Goal: Information Seeking & Learning: Compare options

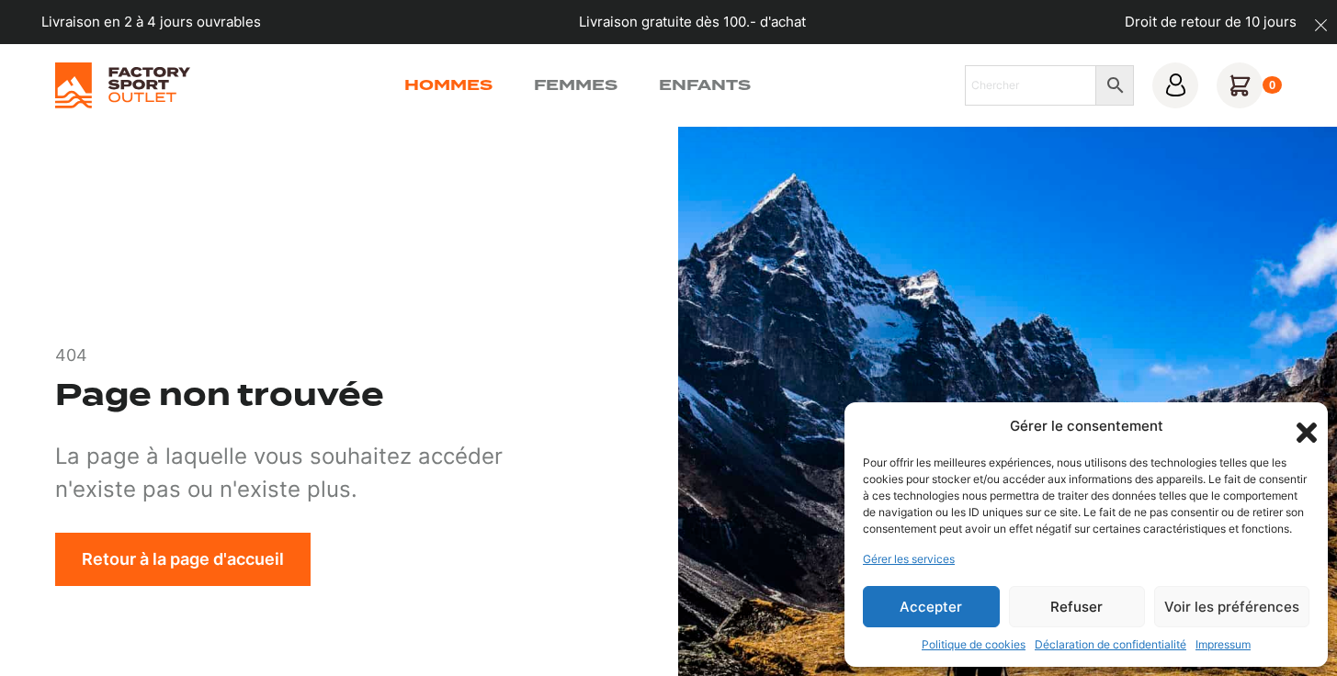
click at [435, 82] on link "Hommes" at bounding box center [448, 85] width 88 height 22
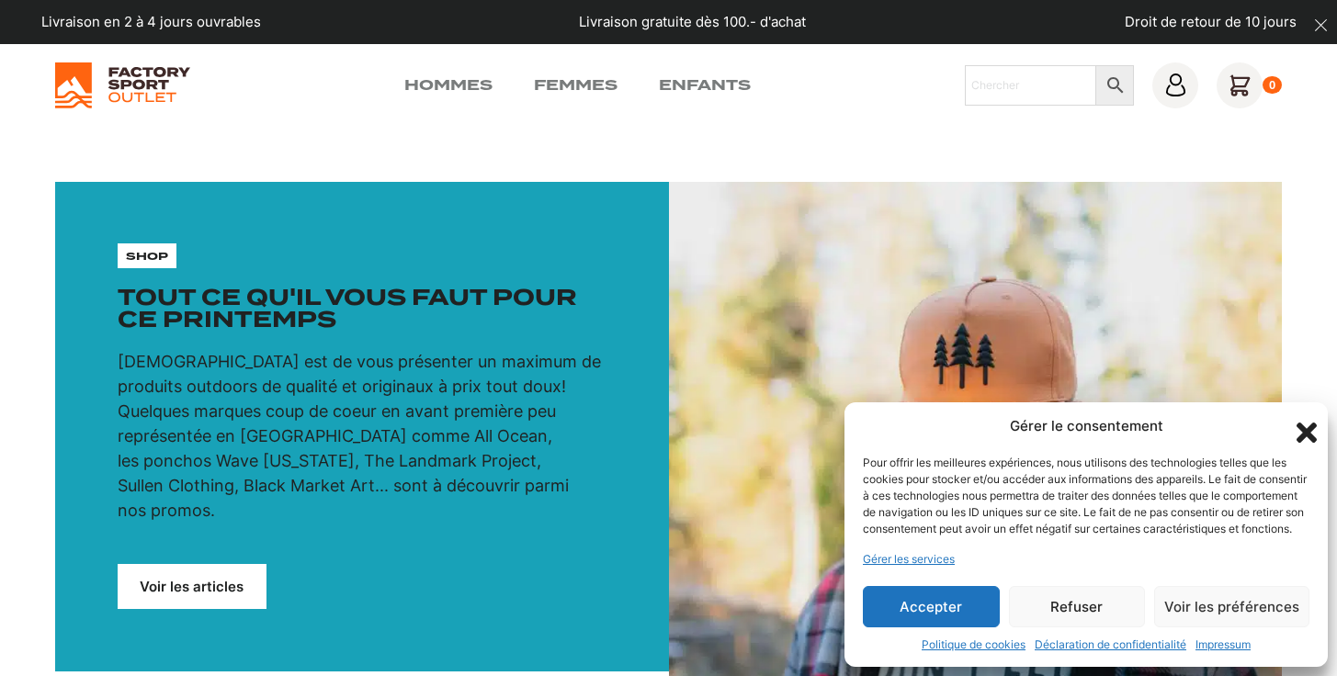
click at [1080, 609] on button "Refuser" at bounding box center [1077, 606] width 137 height 41
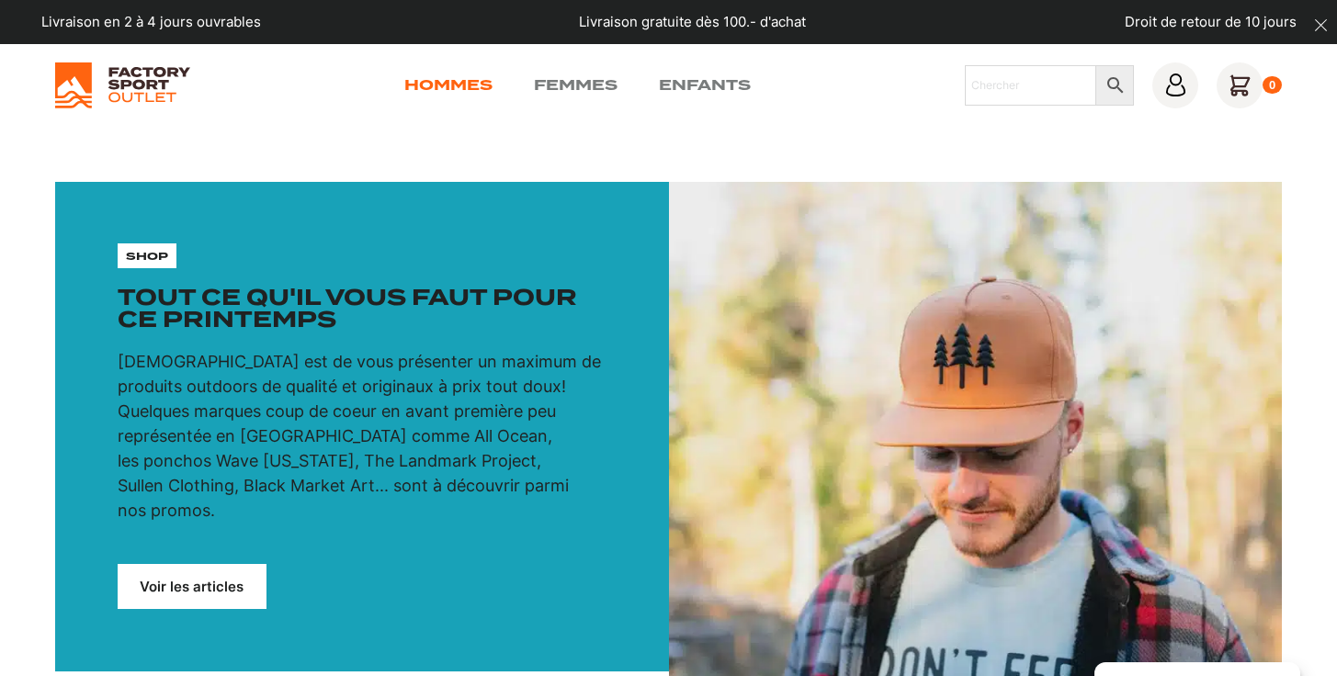
click at [467, 78] on link "Hommes" at bounding box center [448, 85] width 88 height 22
click at [137, 256] on p "shop" at bounding box center [147, 256] width 42 height 17
click at [213, 564] on link "Voir les articles" at bounding box center [192, 586] width 149 height 45
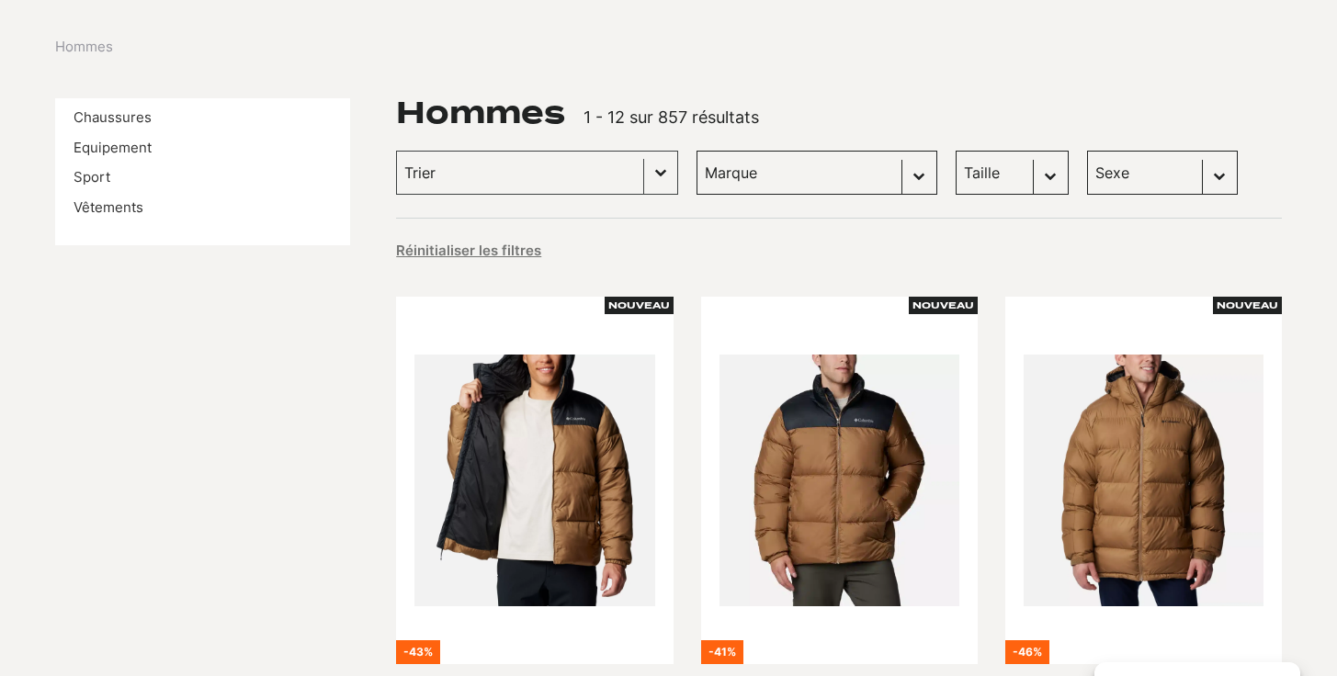
scroll to position [207, 0]
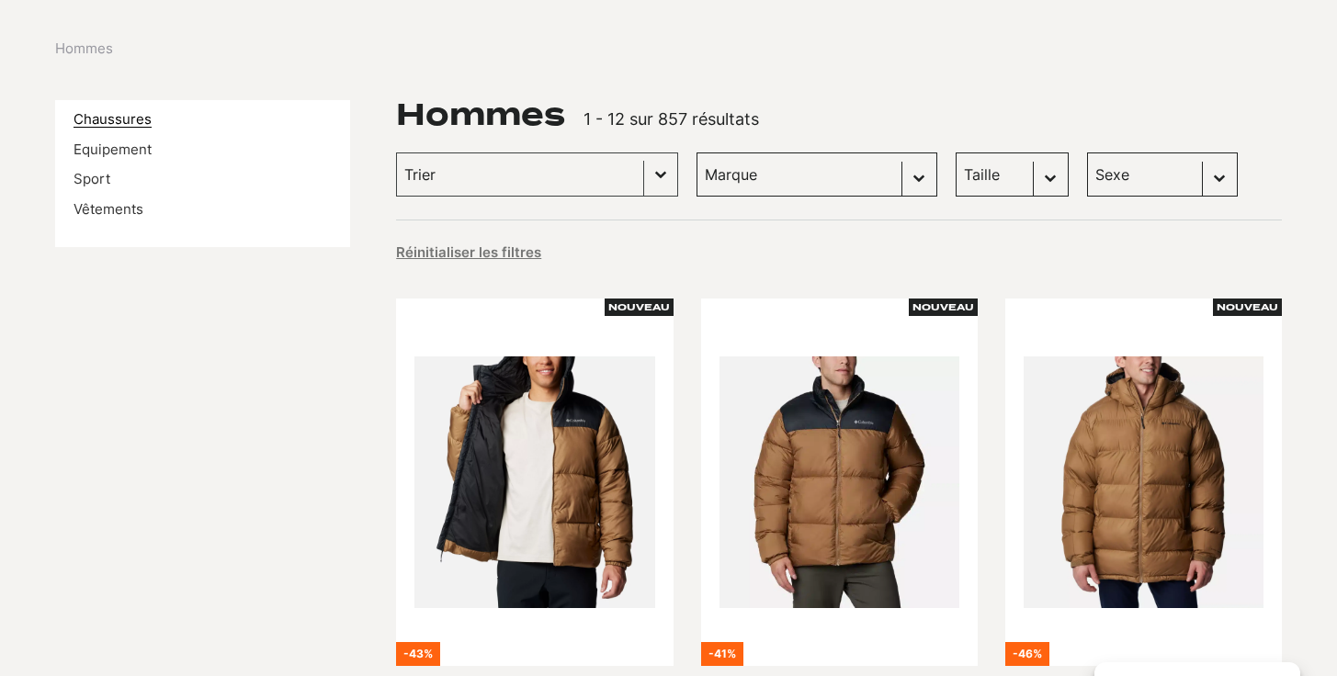
click at [142, 119] on link "Chaussures" at bounding box center [113, 118] width 78 height 17
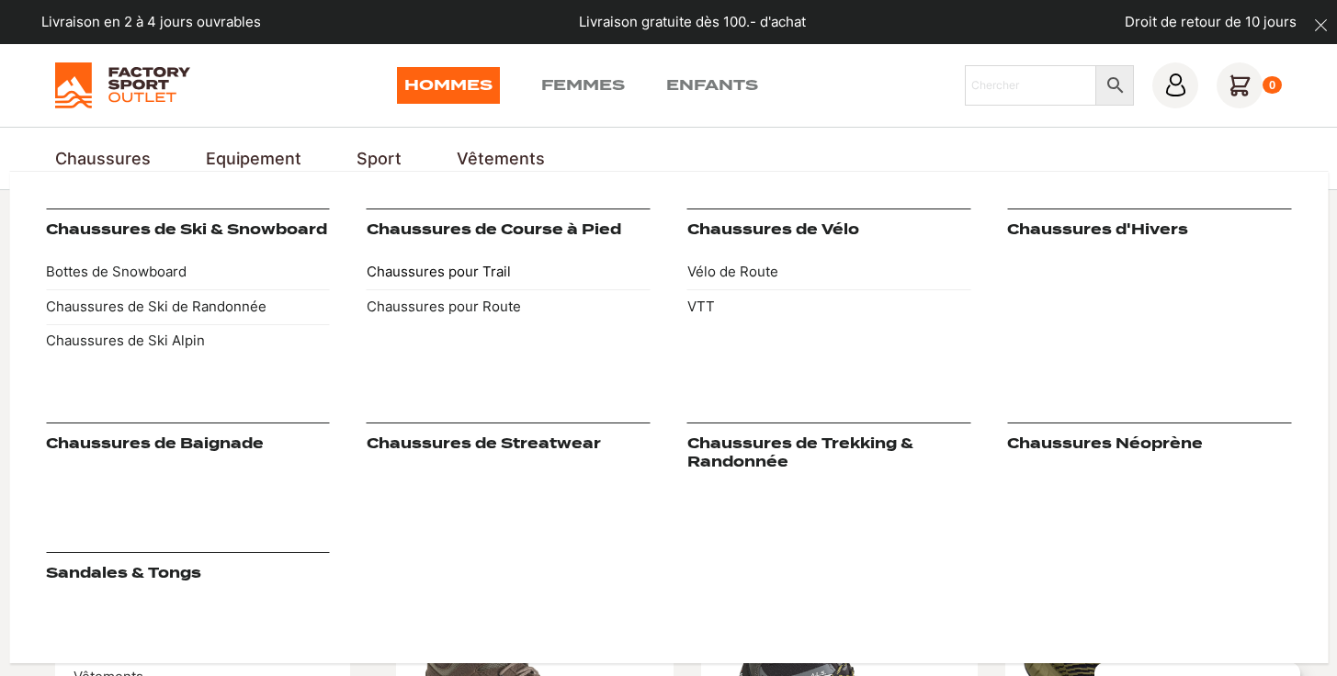
click at [418, 270] on link "Chaussures pour Trail" at bounding box center [509, 273] width 284 height 35
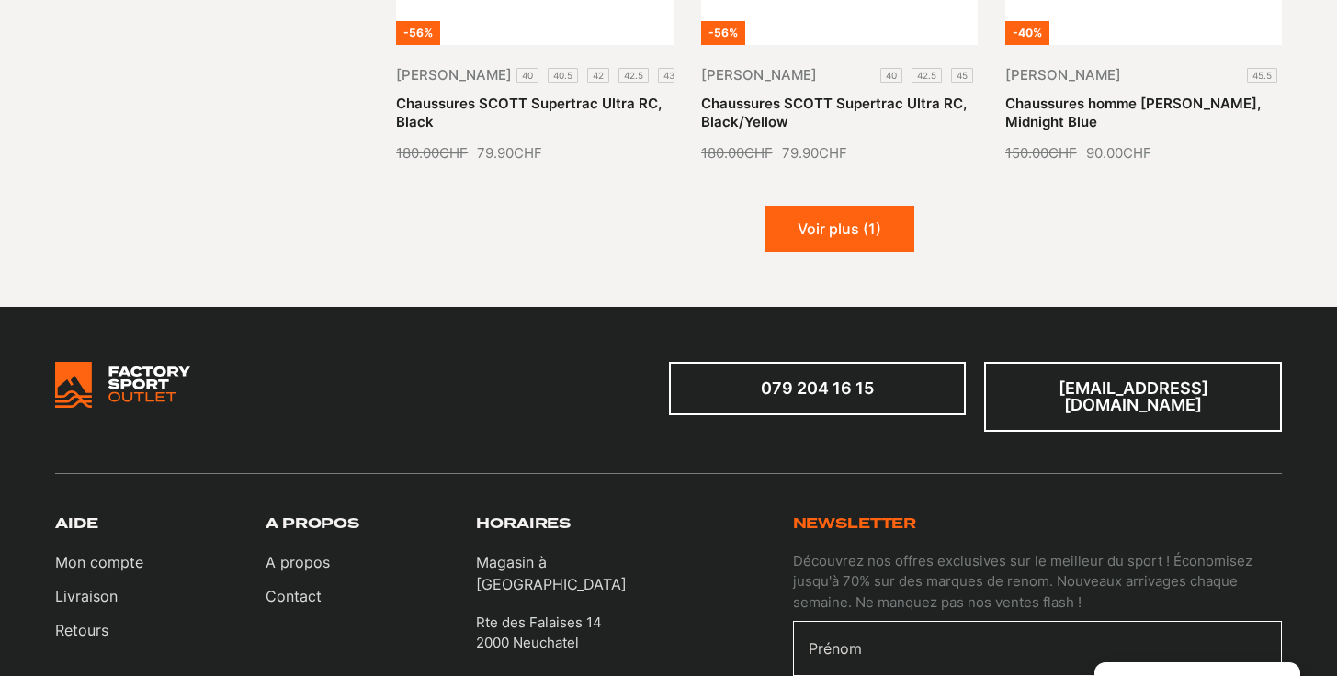
scroll to position [2346, 0]
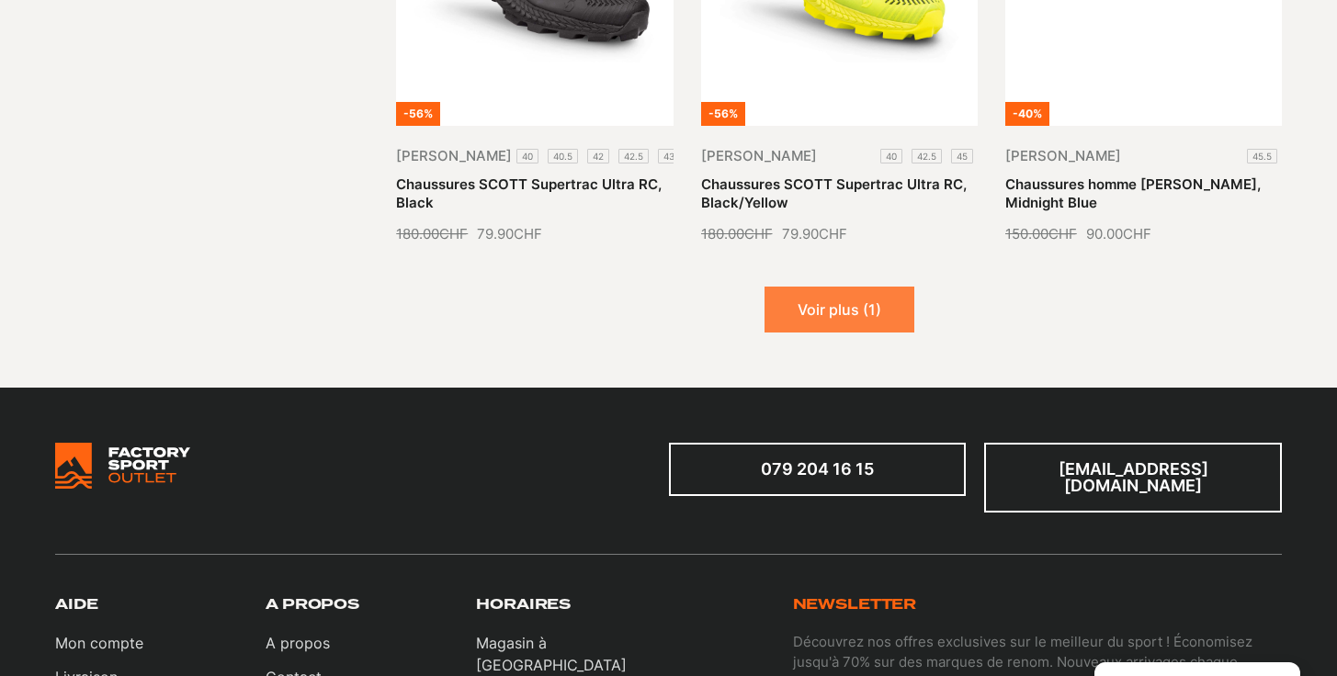
click at [824, 287] on button "Voir plus (1)" at bounding box center [840, 310] width 150 height 46
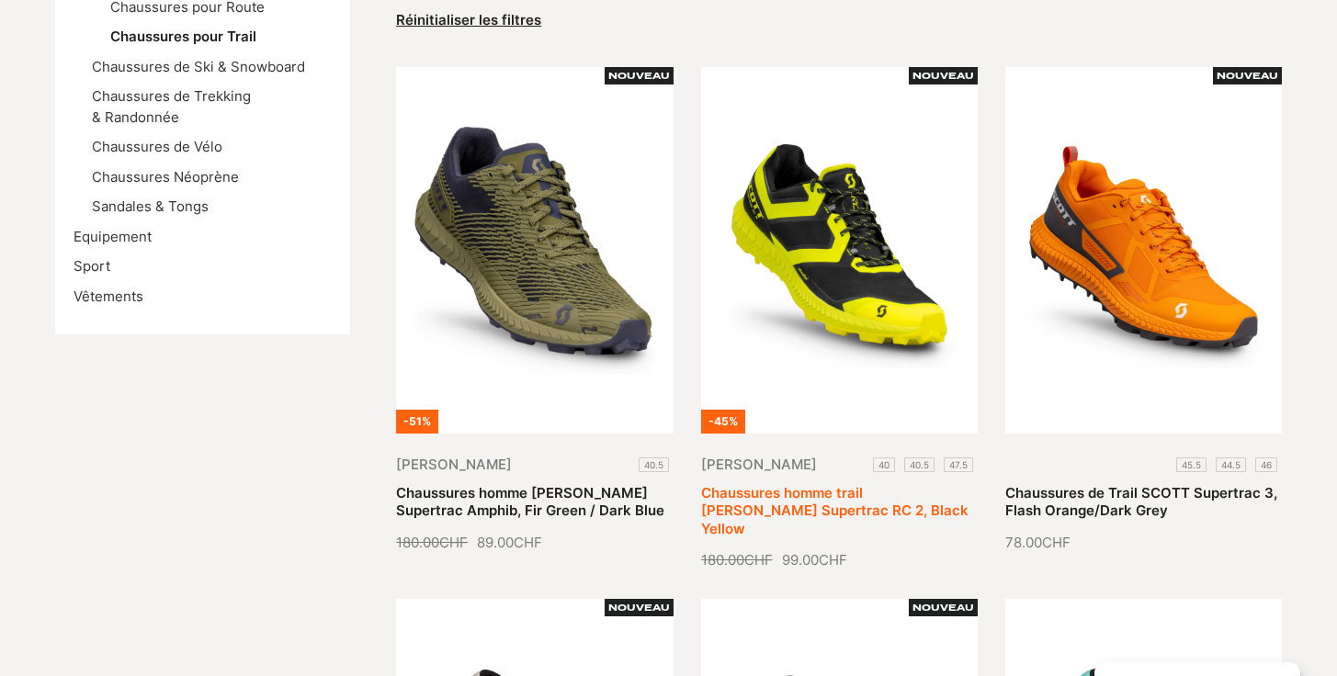
scroll to position [437, 0]
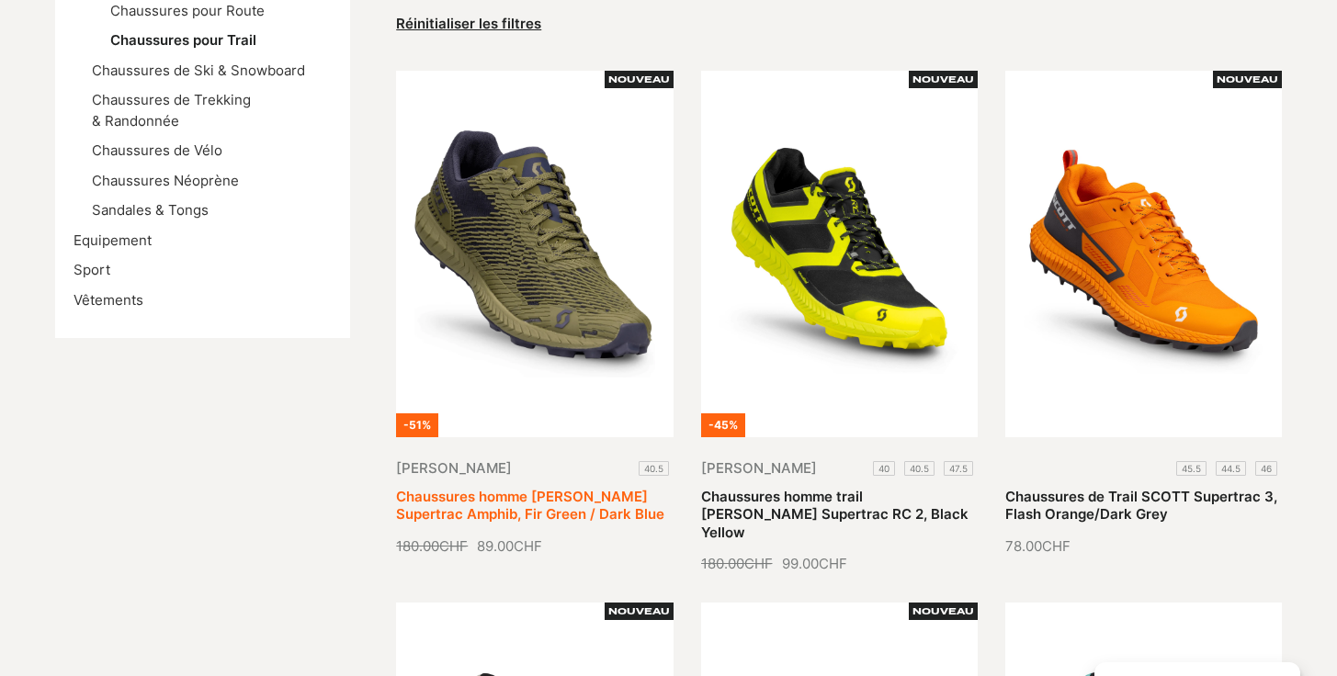
click at [578, 488] on link "Chaussures homme [PERSON_NAME] Supertrac Amphib, Fir Green / Dark Blue" at bounding box center [530, 506] width 268 height 36
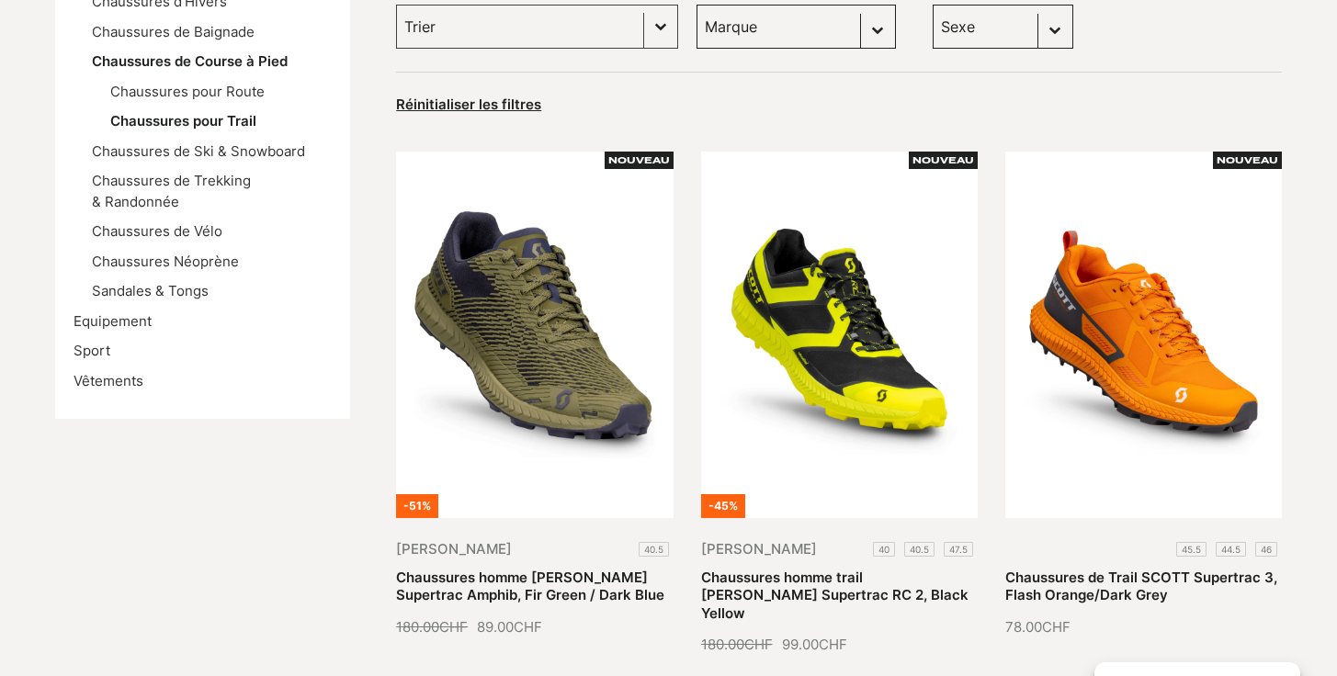
scroll to position [303, 0]
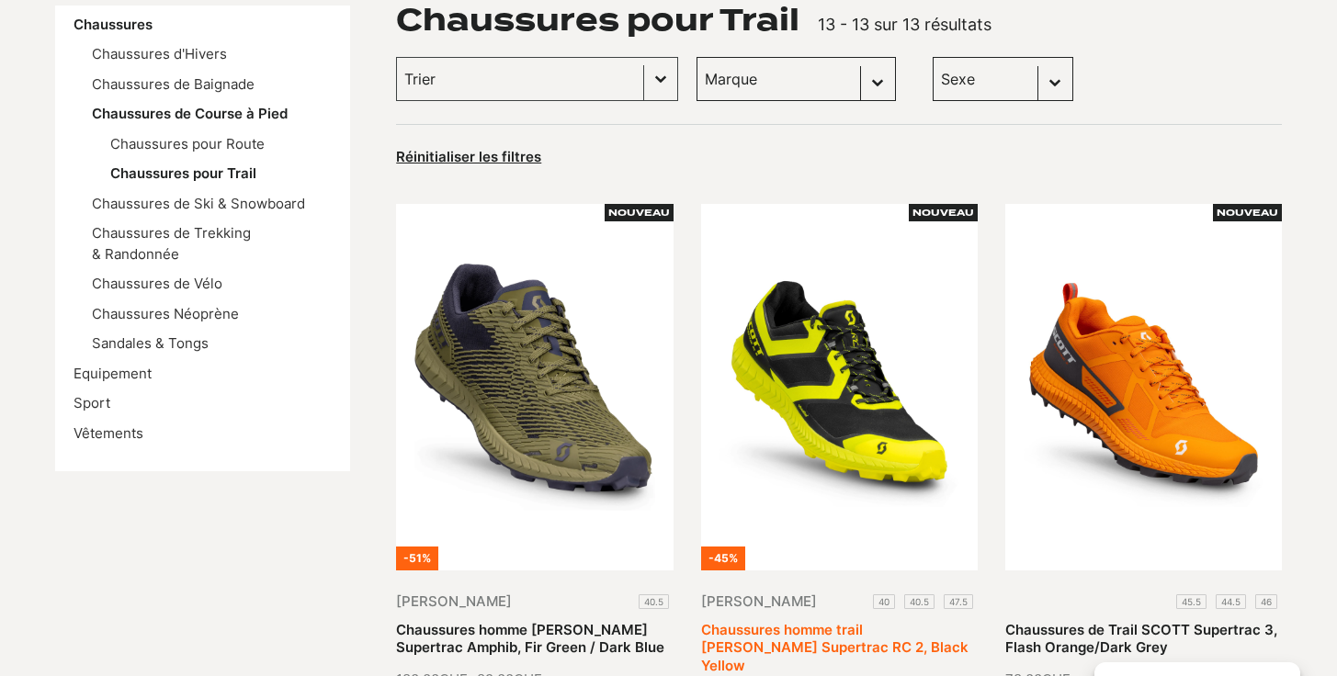
click at [820, 621] on link "Chaussures homme trail Scott Supertrac RC 2, Black Yellow" at bounding box center [834, 647] width 267 height 53
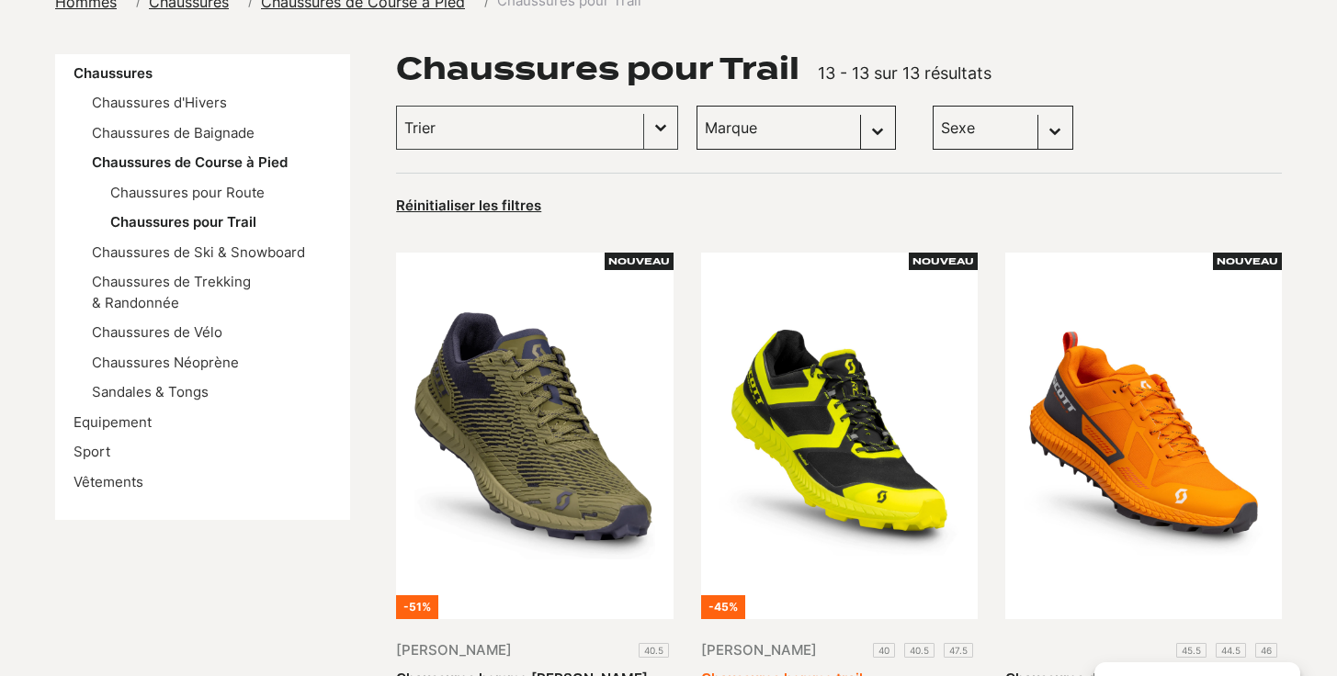
scroll to position [264, 0]
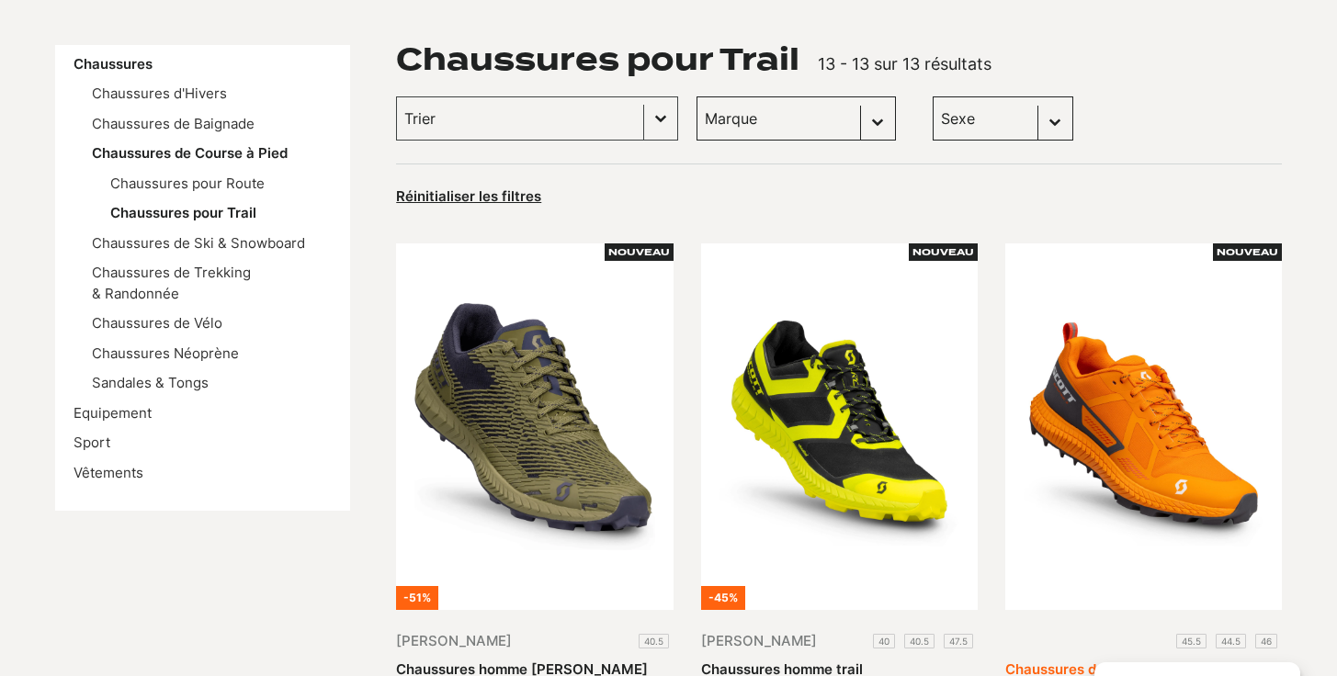
click at [1108, 661] on link "Chaussures de Trail SCOTT Supertrac 3, Flash Orange/Dark Grey" at bounding box center [1142, 679] width 272 height 36
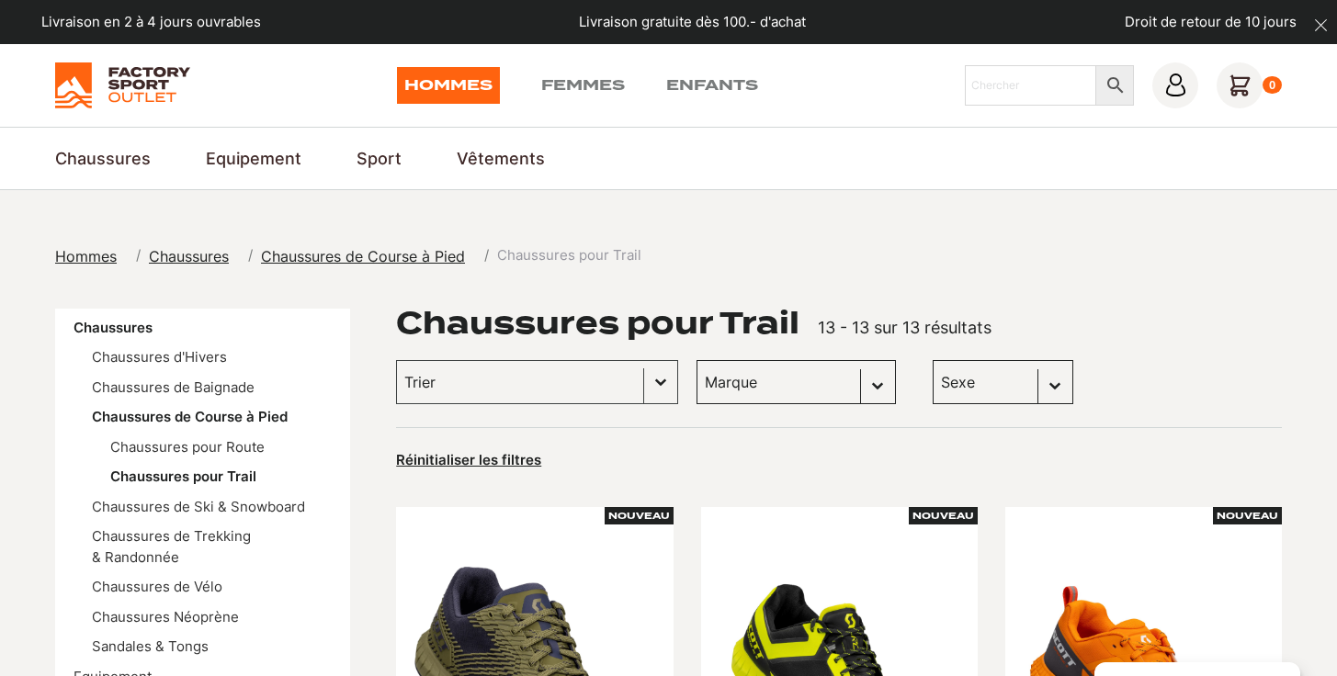
scroll to position [0, 0]
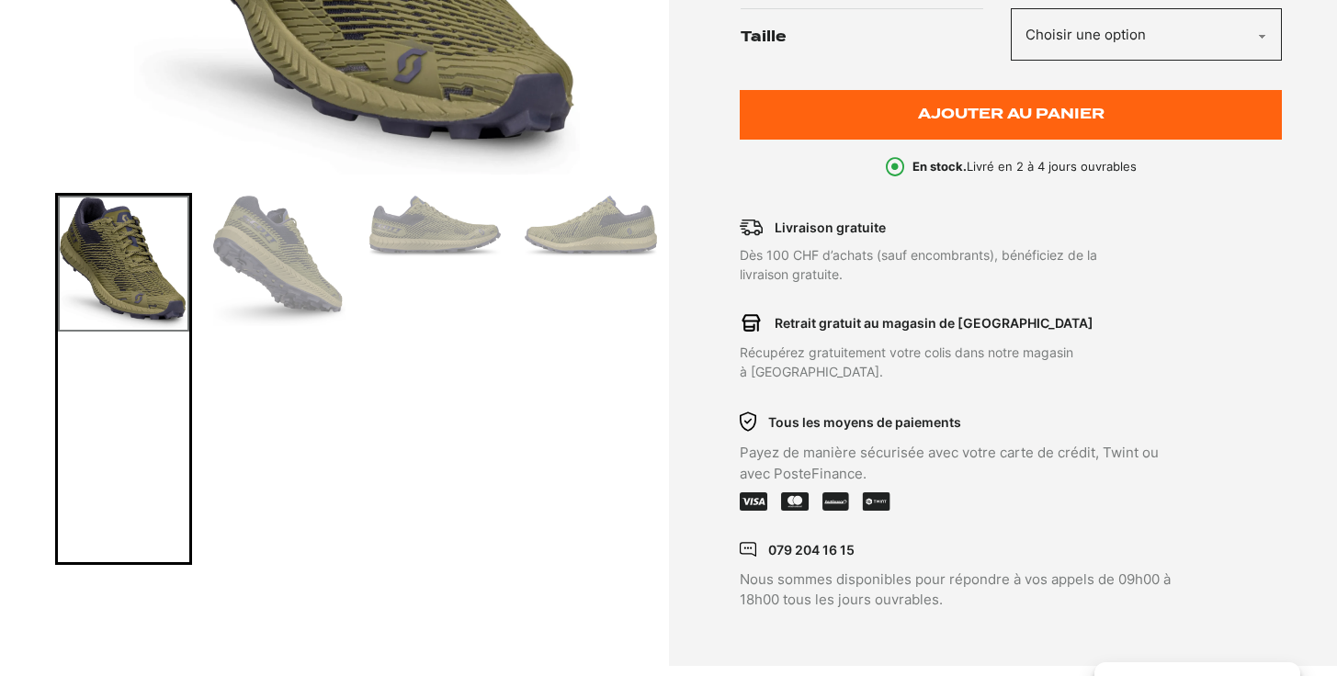
scroll to position [571, 0]
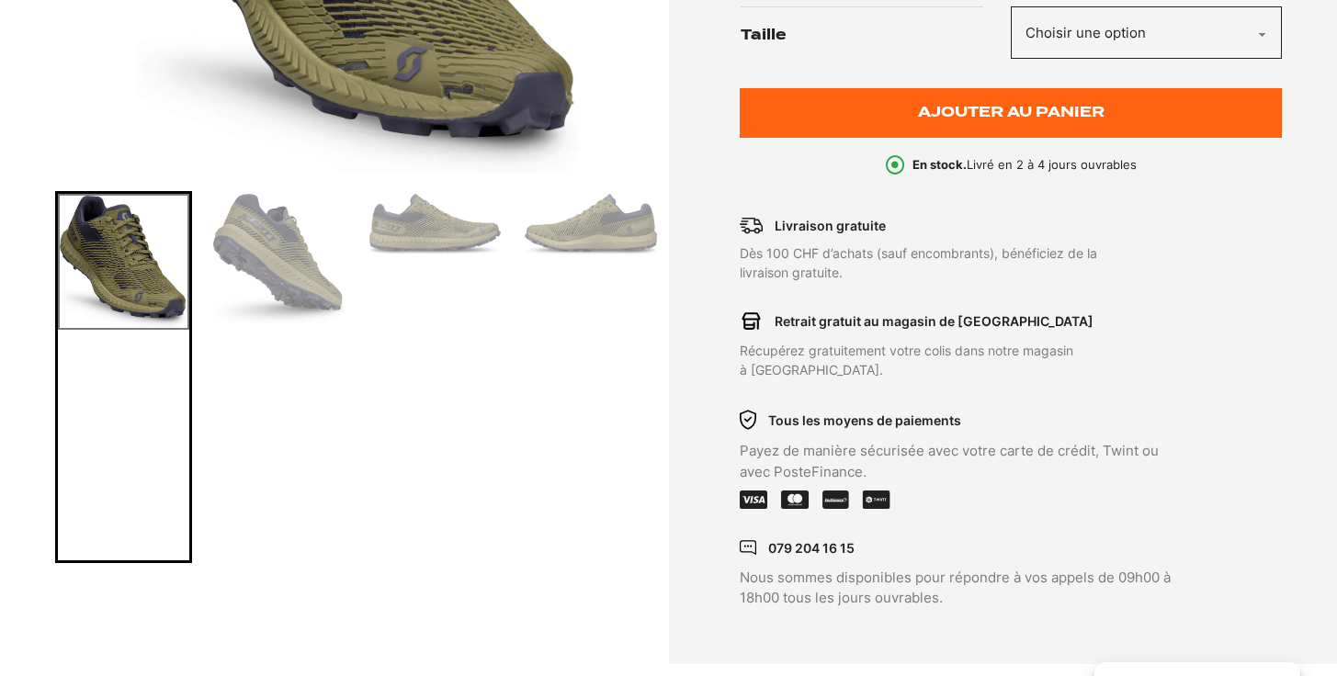
click at [265, 257] on img "Go to slide 2" at bounding box center [278, 259] width 131 height 131
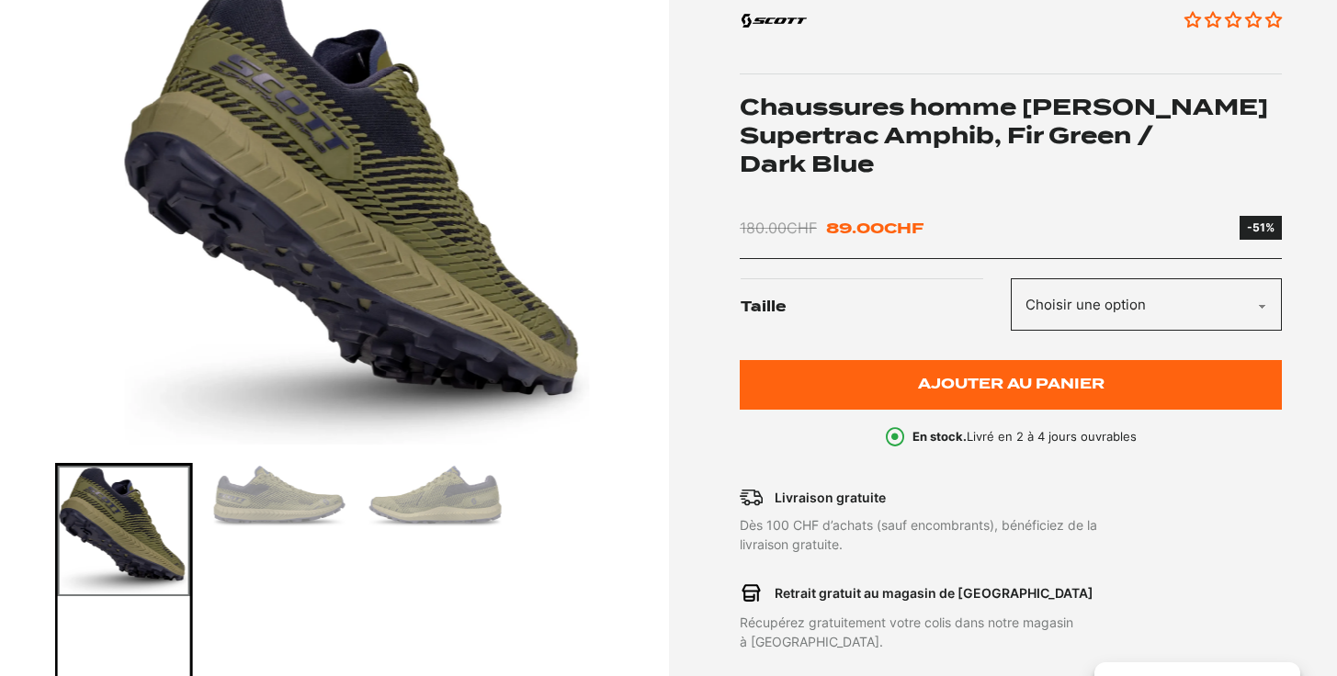
scroll to position [296, 0]
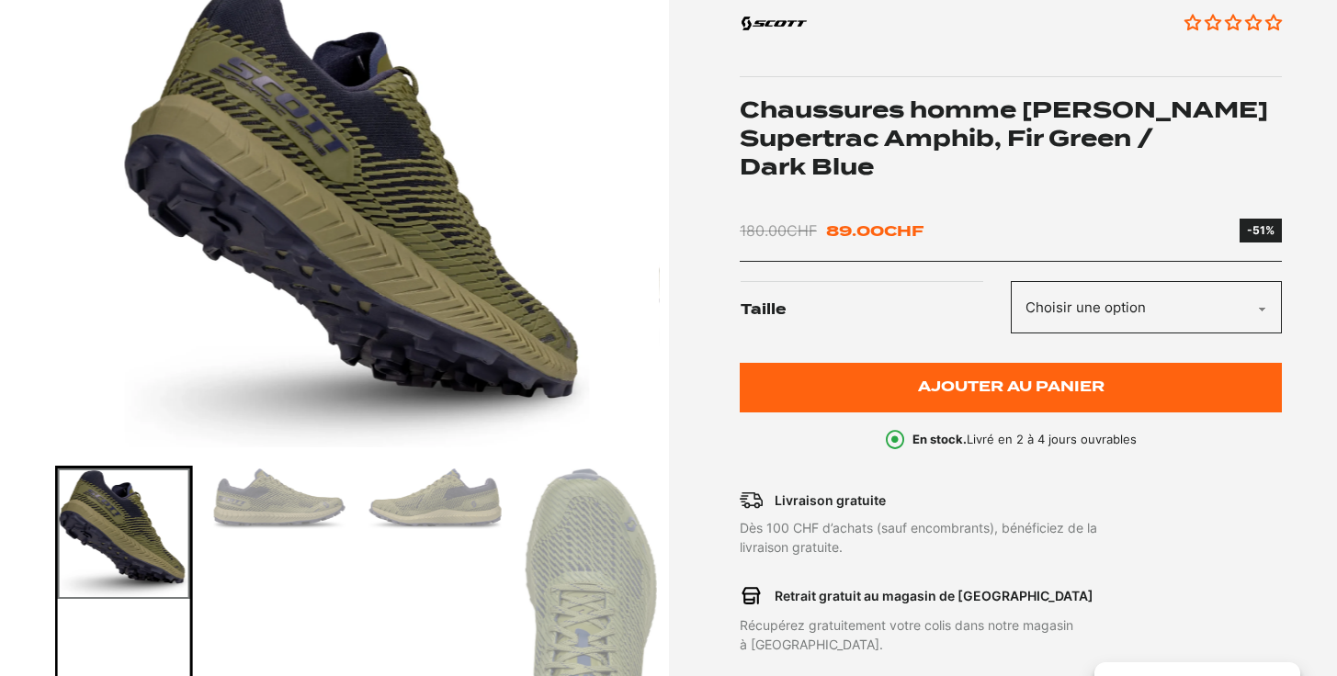
click at [564, 528] on img "Go to slide 5" at bounding box center [590, 652] width 131 height 367
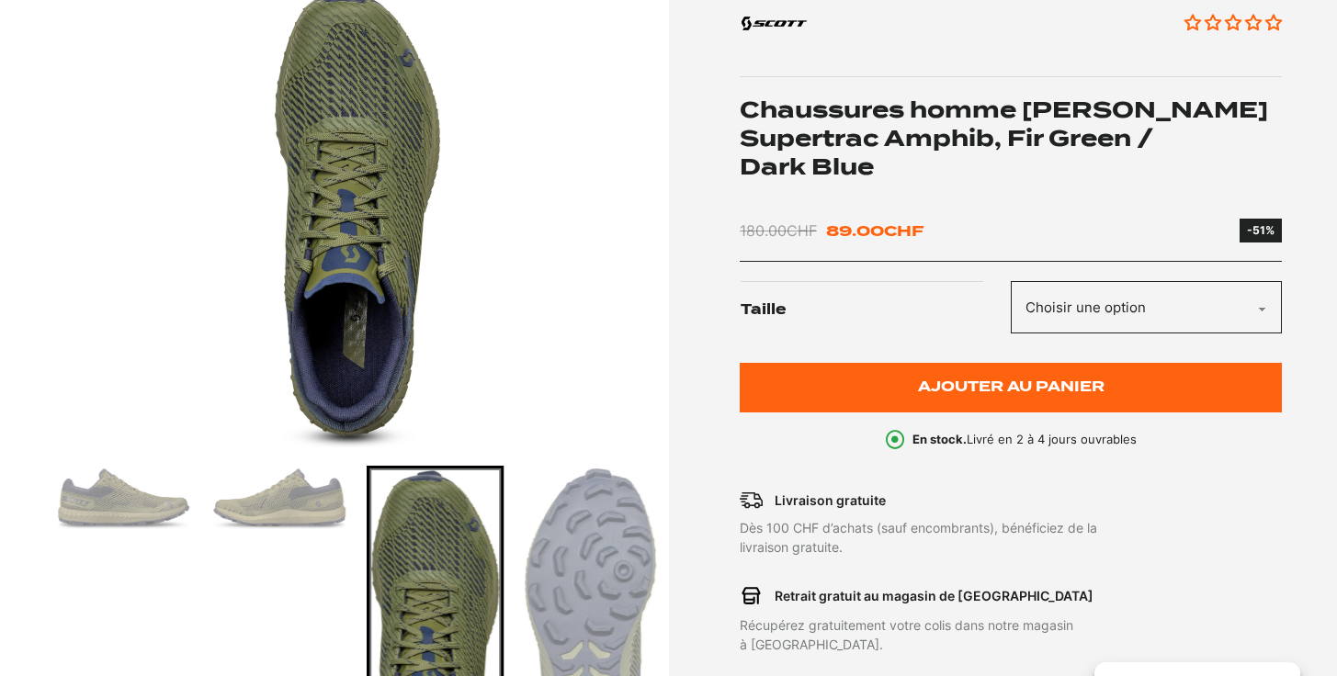
click at [564, 528] on img "Go to slide 6" at bounding box center [590, 646] width 131 height 354
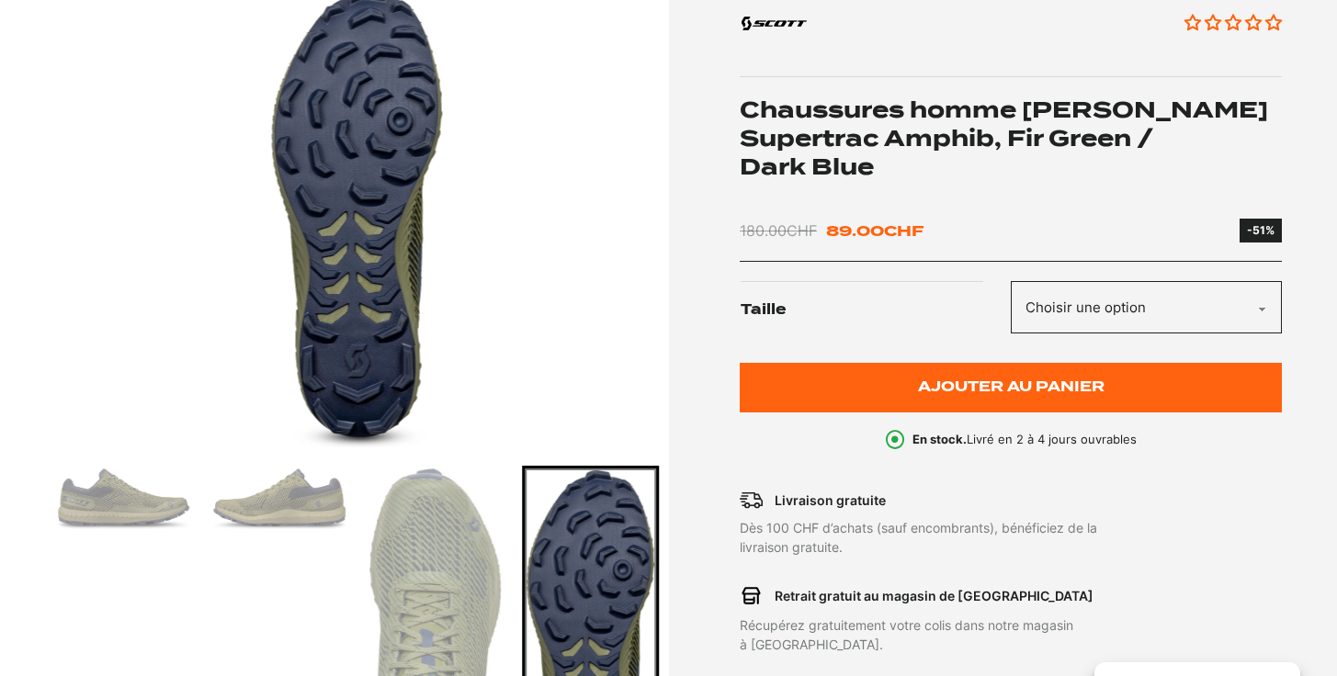
click at [280, 487] on img "Go to slide 4" at bounding box center [278, 499] width 131 height 61
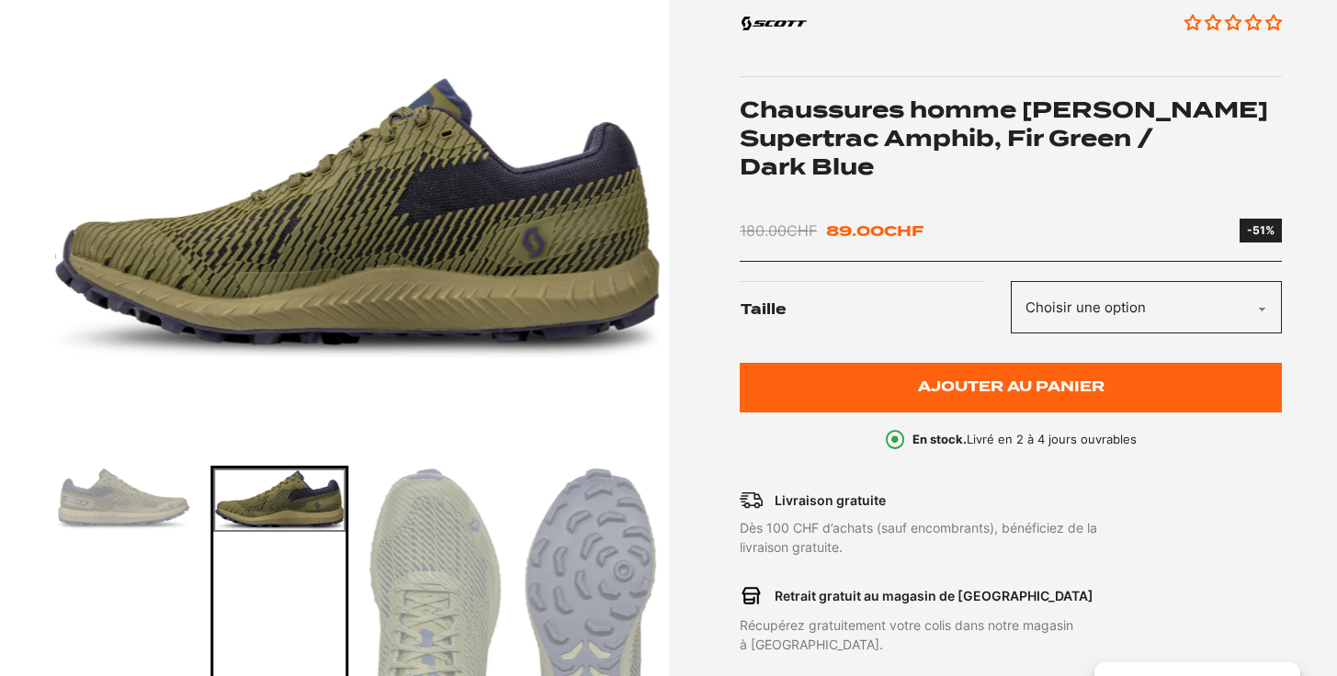
click at [155, 499] on img "Go to slide 3" at bounding box center [123, 499] width 131 height 61
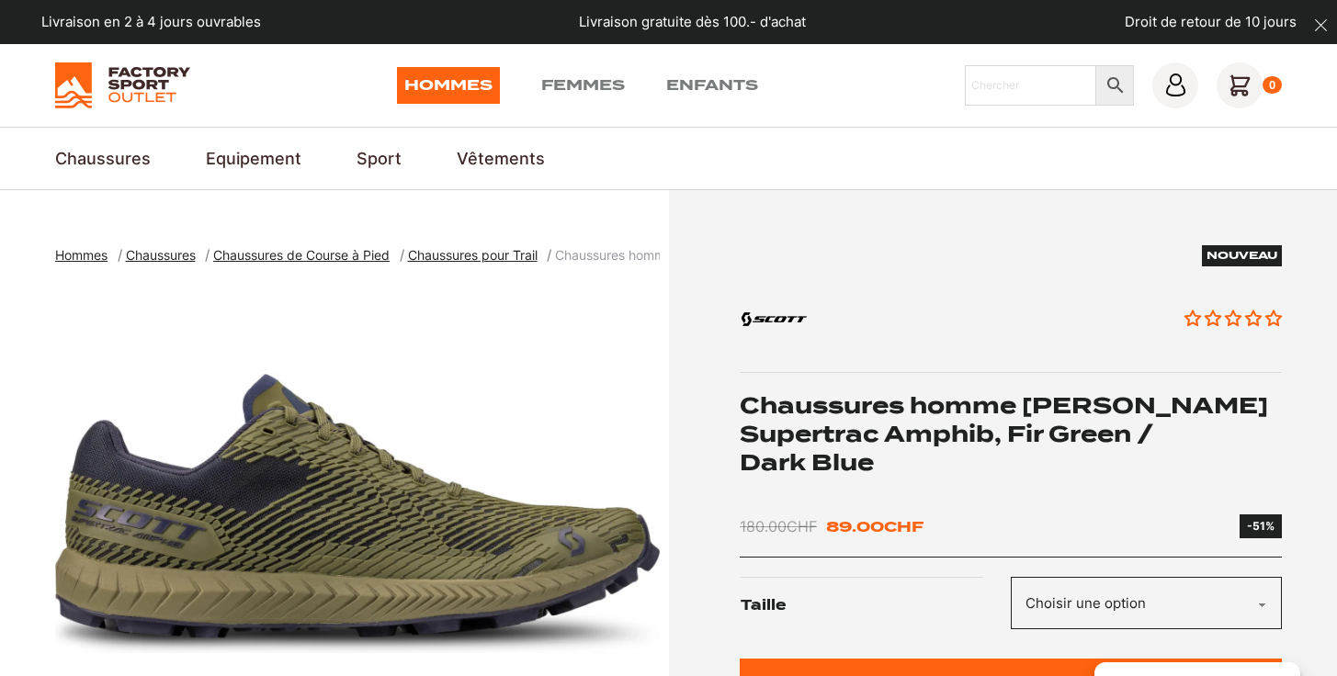
scroll to position [0, 0]
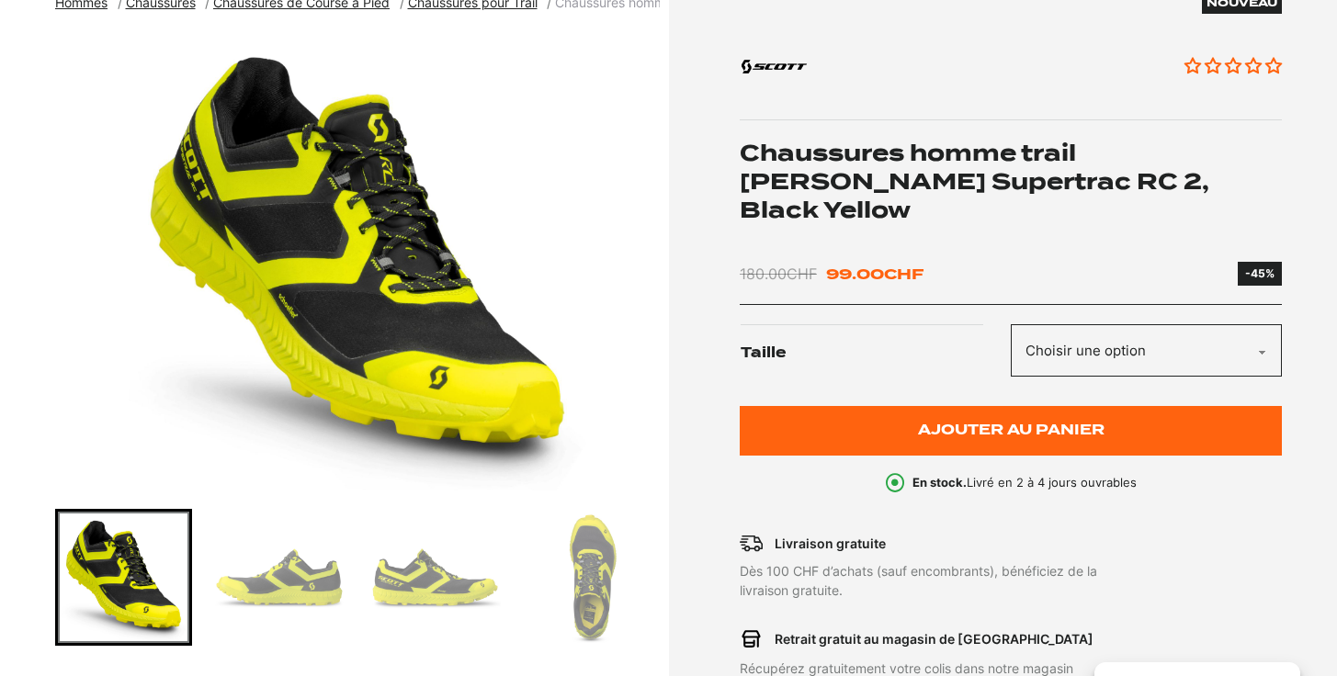
scroll to position [255, 0]
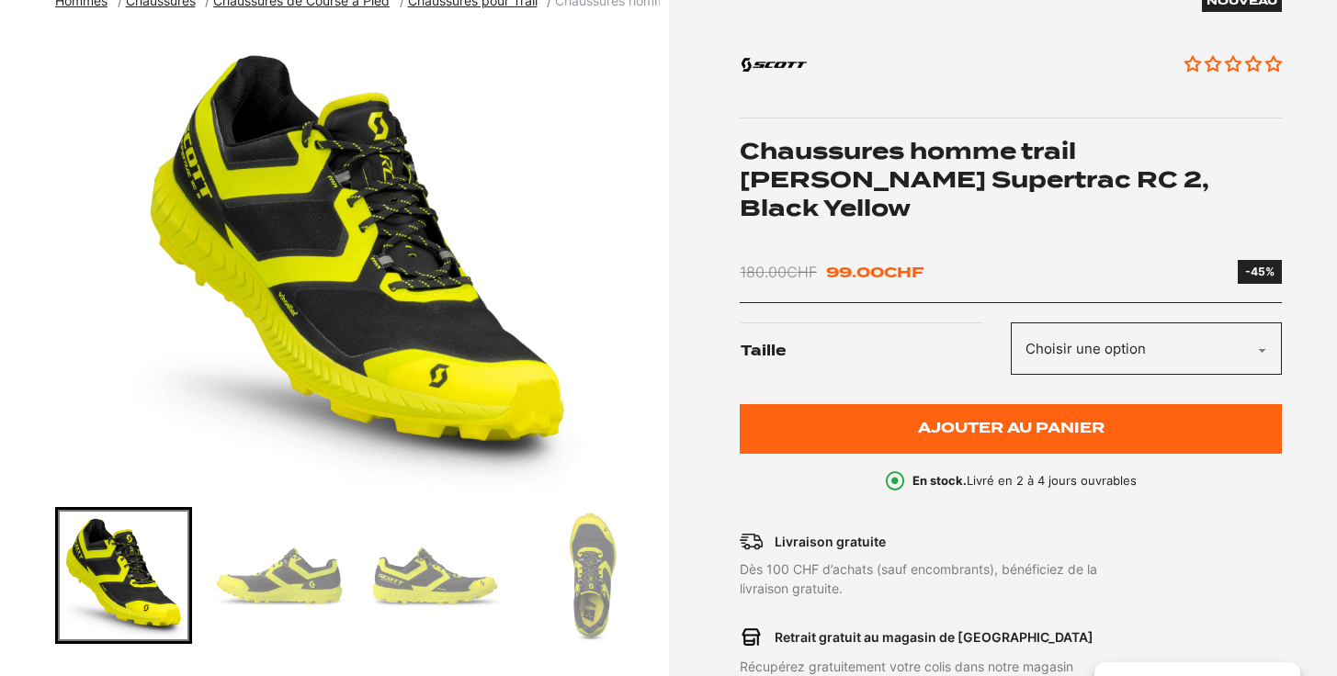
click at [298, 573] on img "Go to slide 2" at bounding box center [278, 575] width 131 height 131
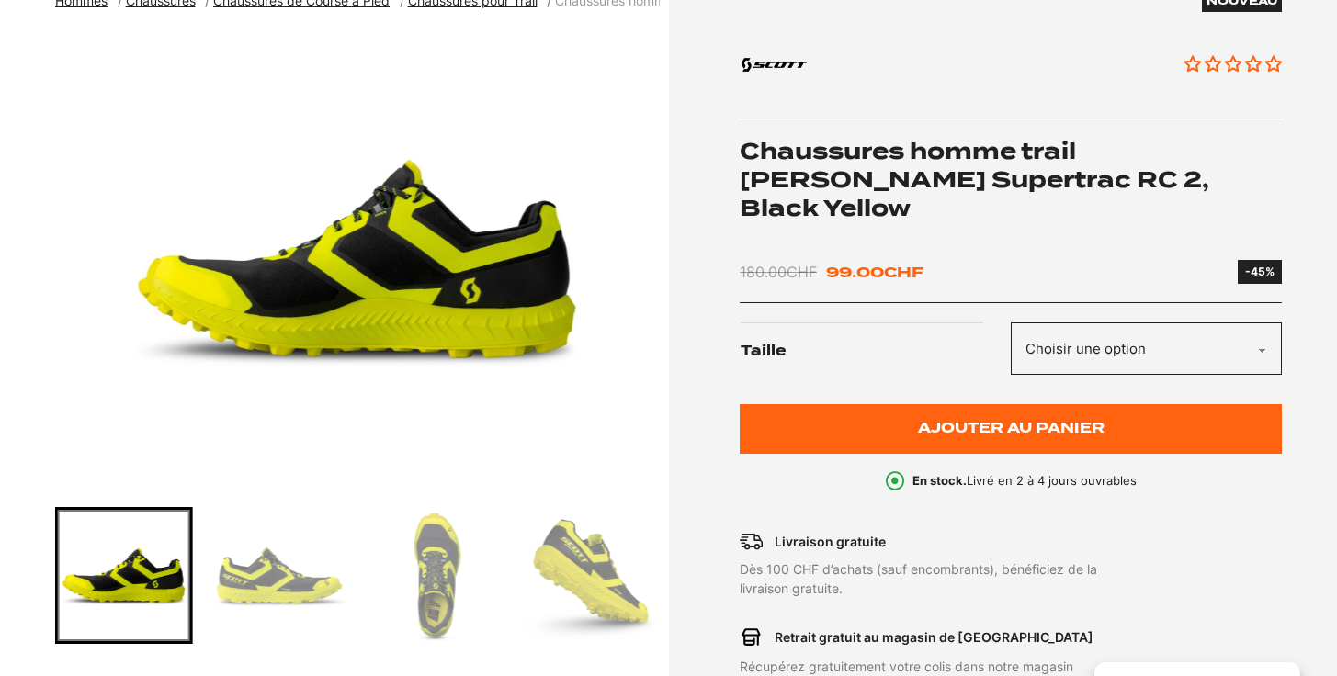
click at [293, 576] on img "Go to slide 3" at bounding box center [278, 575] width 131 height 131
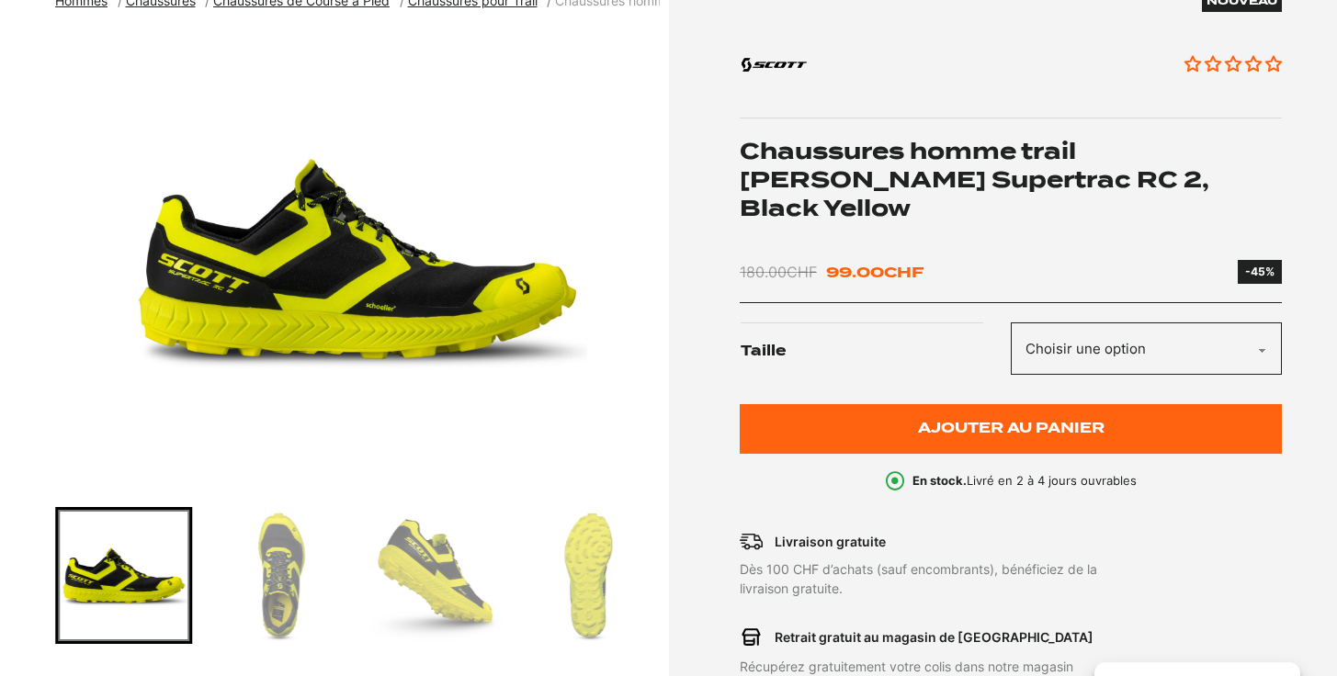
click at [289, 576] on img "Go to slide 4" at bounding box center [278, 575] width 131 height 131
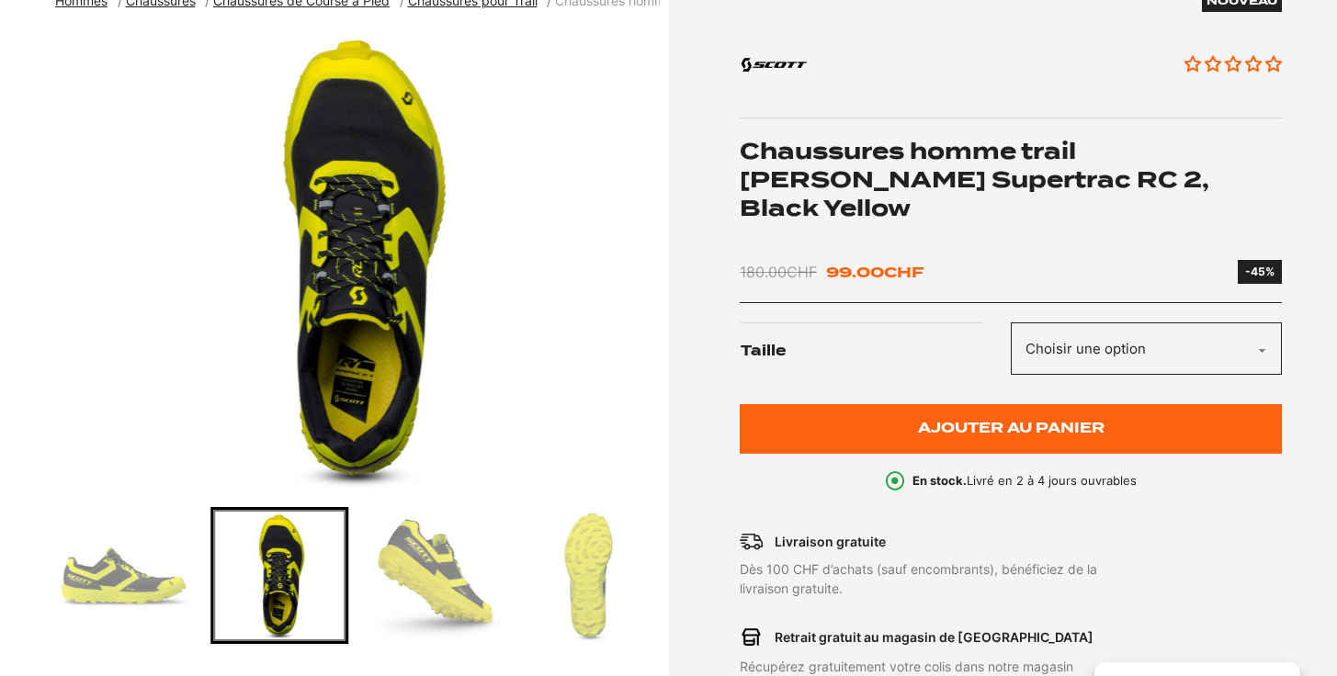
click at [419, 583] on img "Go to slide 5" at bounding box center [434, 575] width 131 height 131
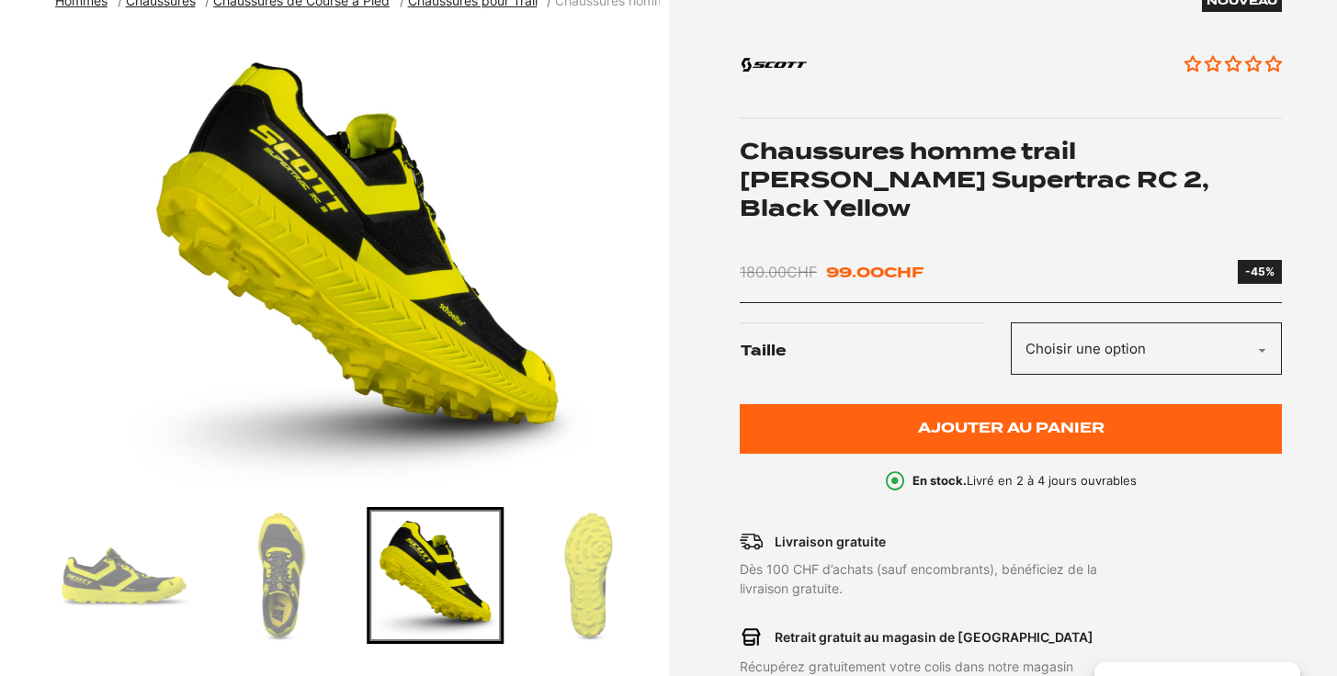
click at [613, 567] on img "Go to slide 6" at bounding box center [590, 575] width 131 height 131
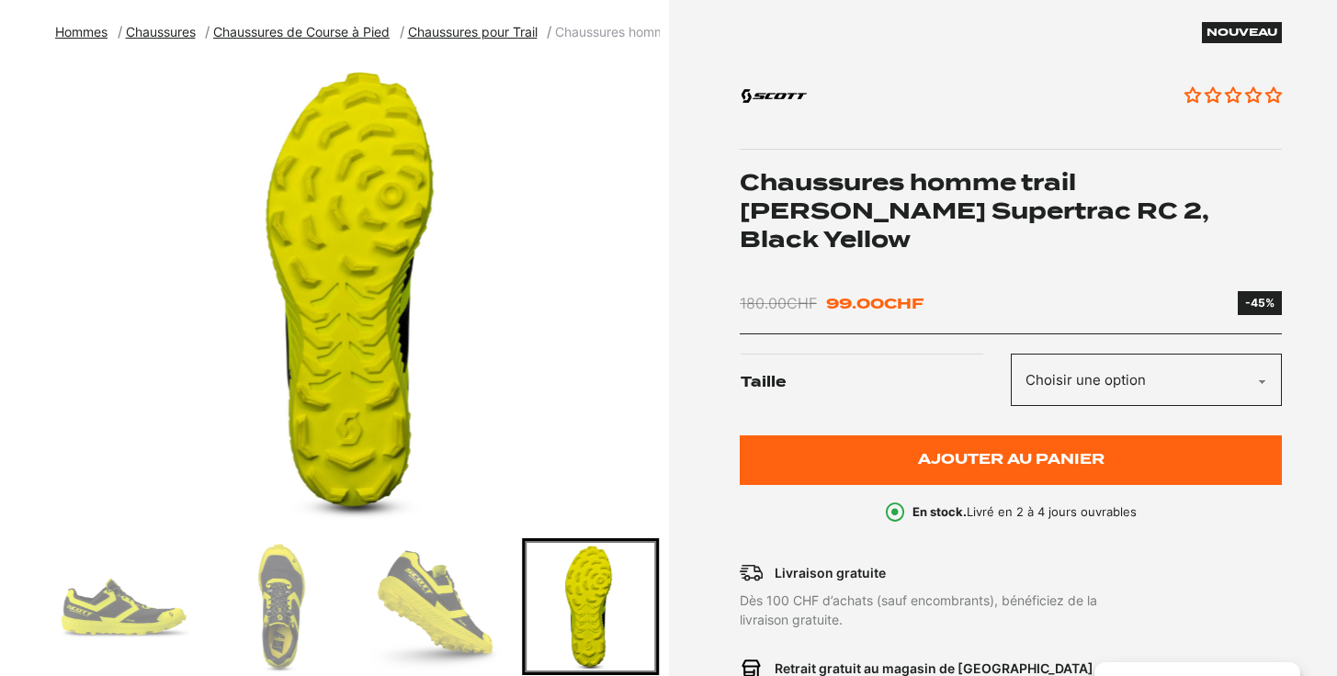
scroll to position [215, 0]
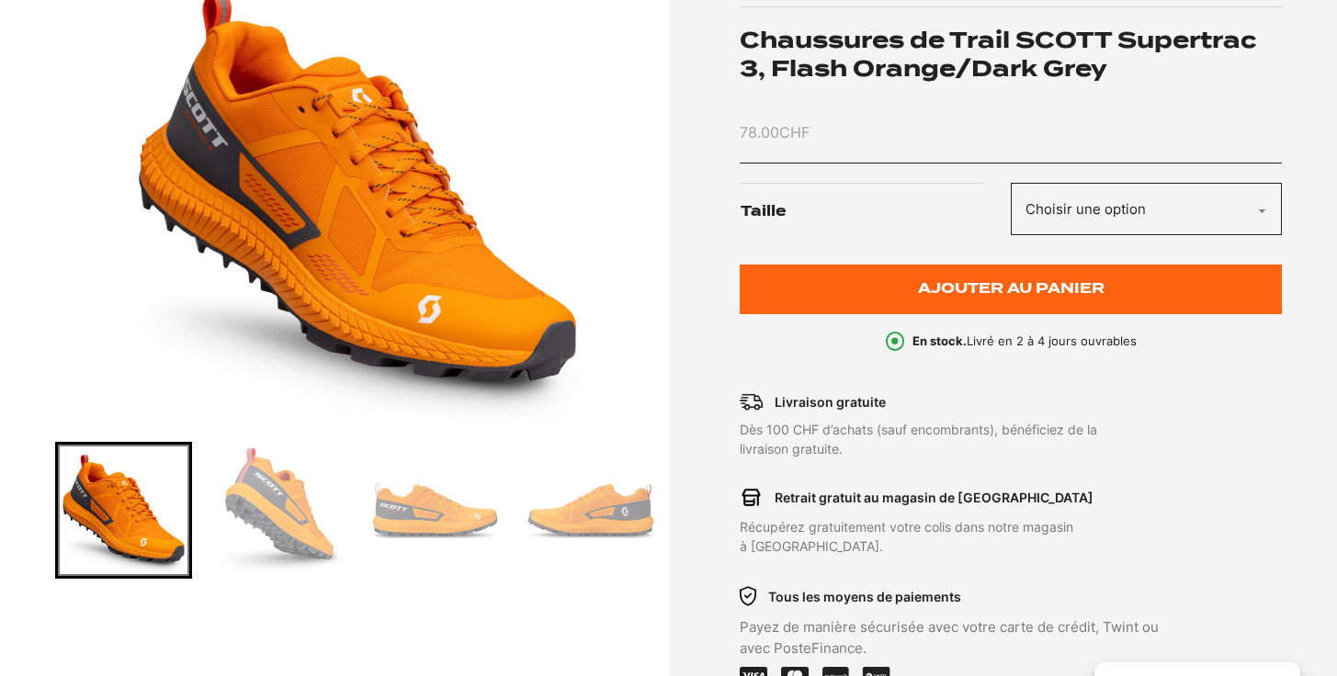
scroll to position [309, 0]
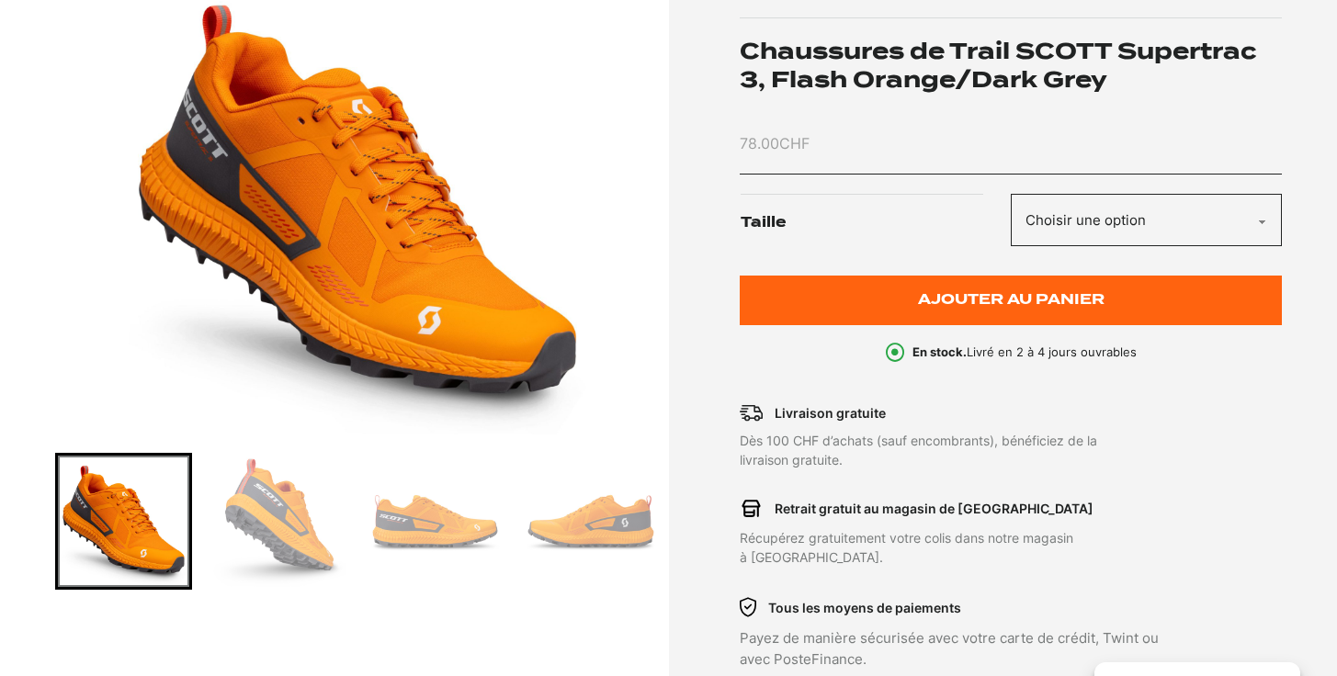
click at [279, 520] on img "Go to slide 2" at bounding box center [278, 521] width 131 height 131
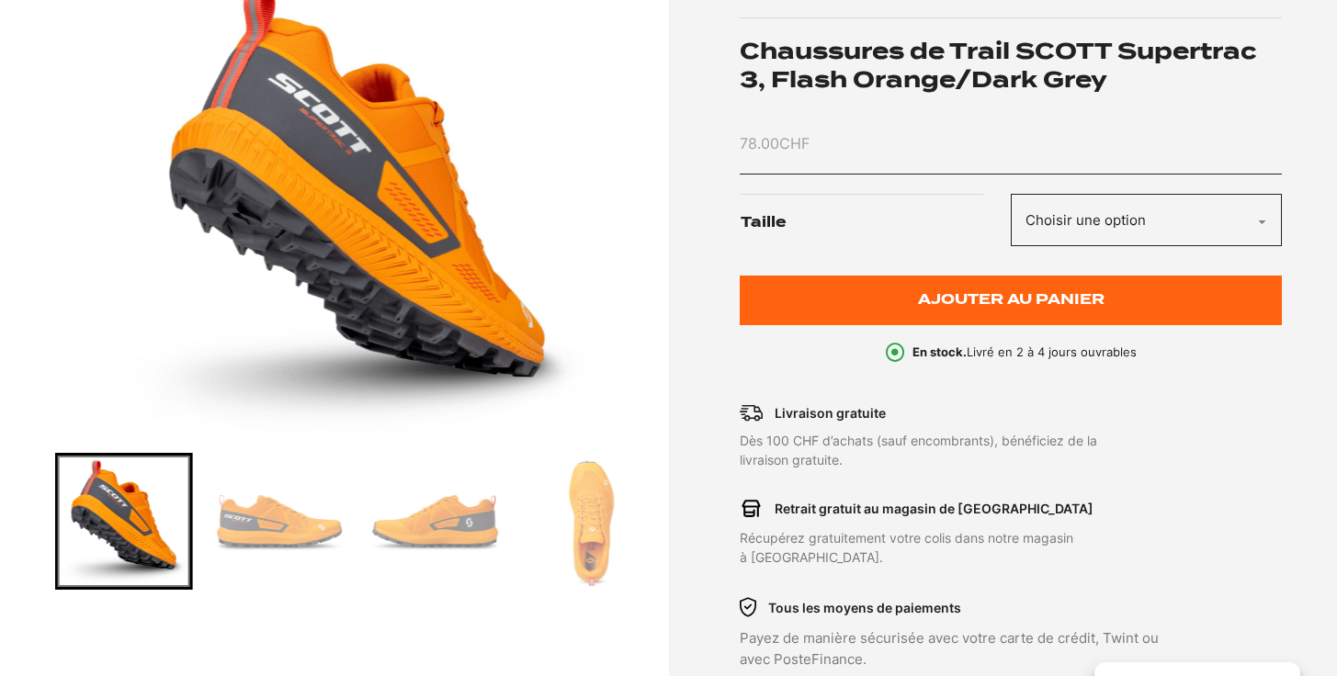
click at [311, 518] on img "Go to slide 3" at bounding box center [278, 521] width 131 height 131
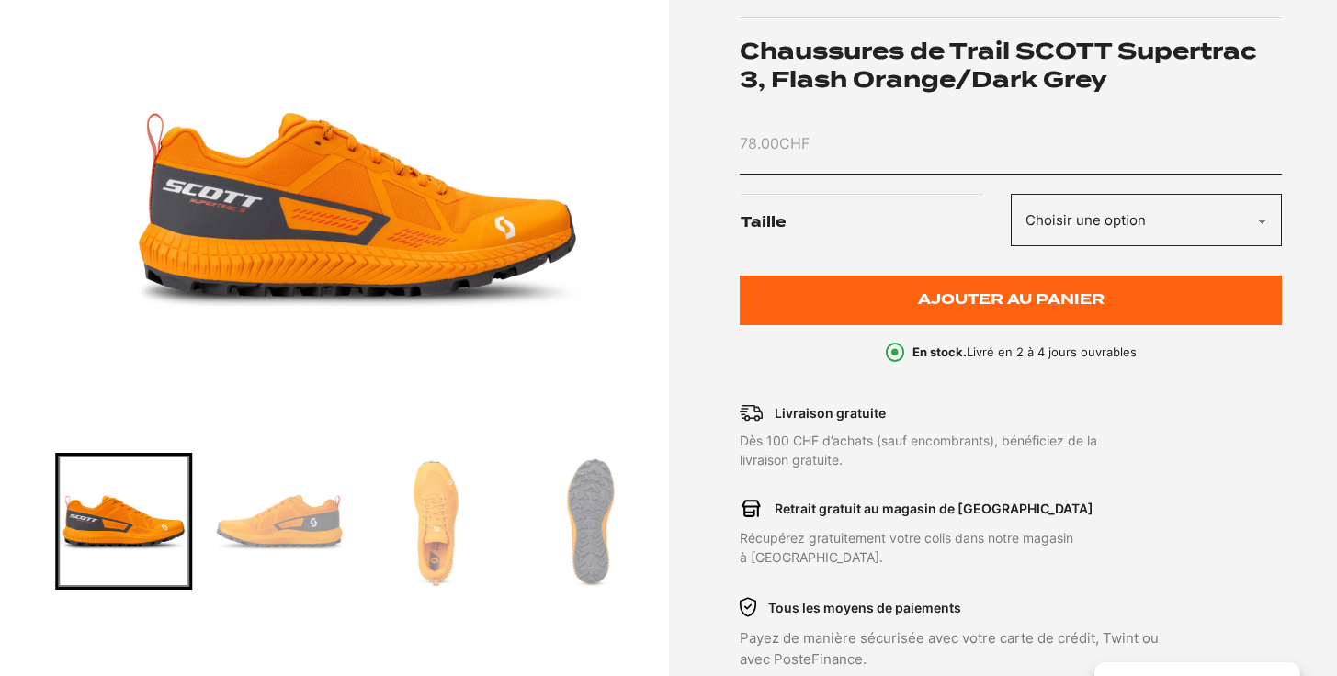
click at [311, 518] on img "Go to slide 4" at bounding box center [278, 521] width 131 height 131
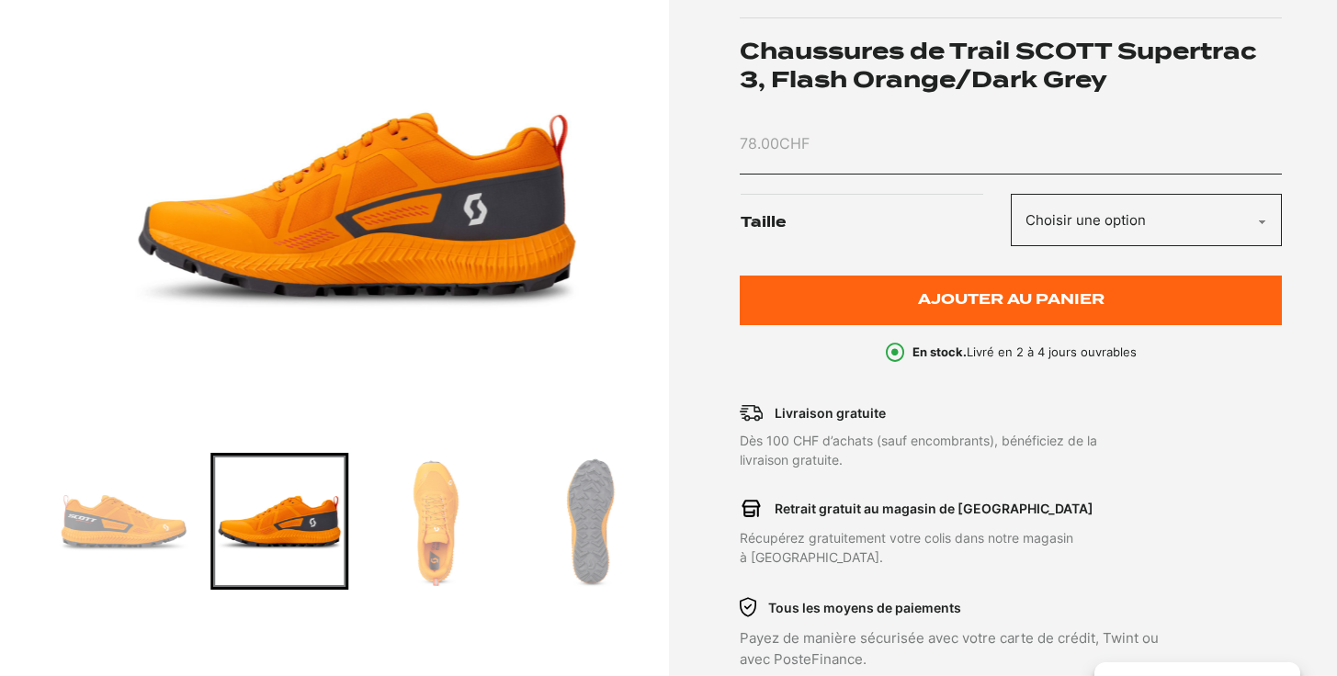
click at [431, 528] on img "Go to slide 5" at bounding box center [434, 521] width 131 height 131
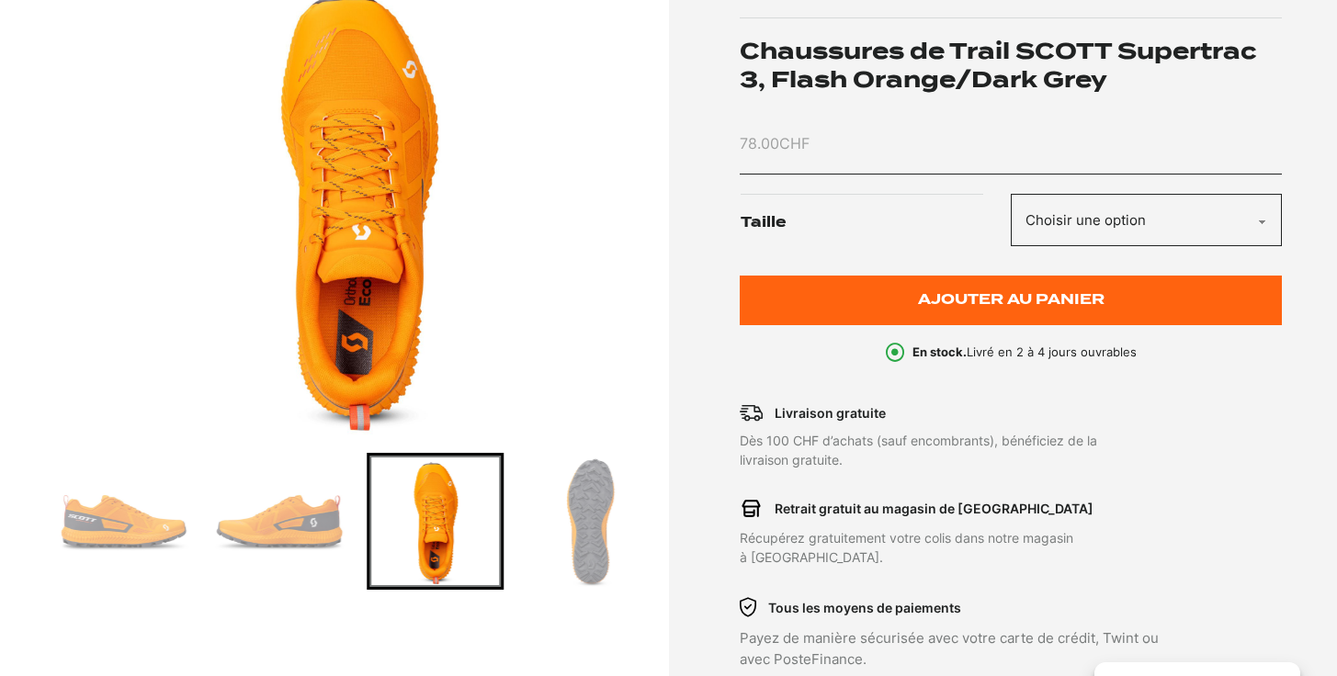
click at [585, 532] on img "Go to slide 6" at bounding box center [590, 521] width 131 height 131
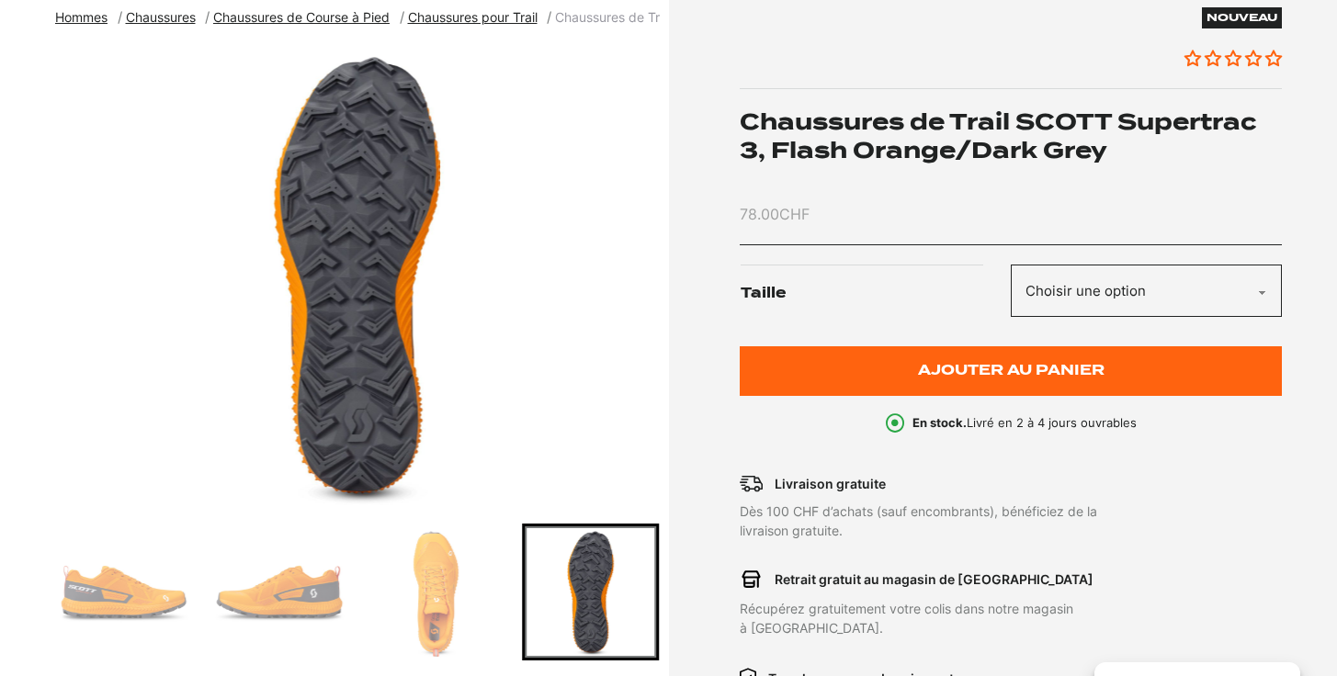
scroll to position [237, 0]
